Goal: Find specific page/section: Find specific page/section

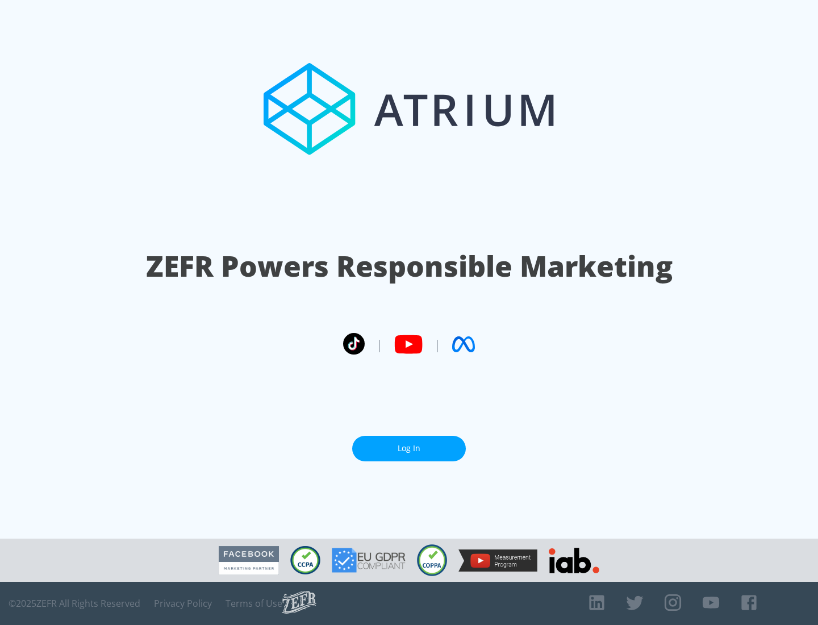
click at [409, 443] on link "Log In" at bounding box center [409, 448] width 114 height 26
